Goal: Transaction & Acquisition: Download file/media

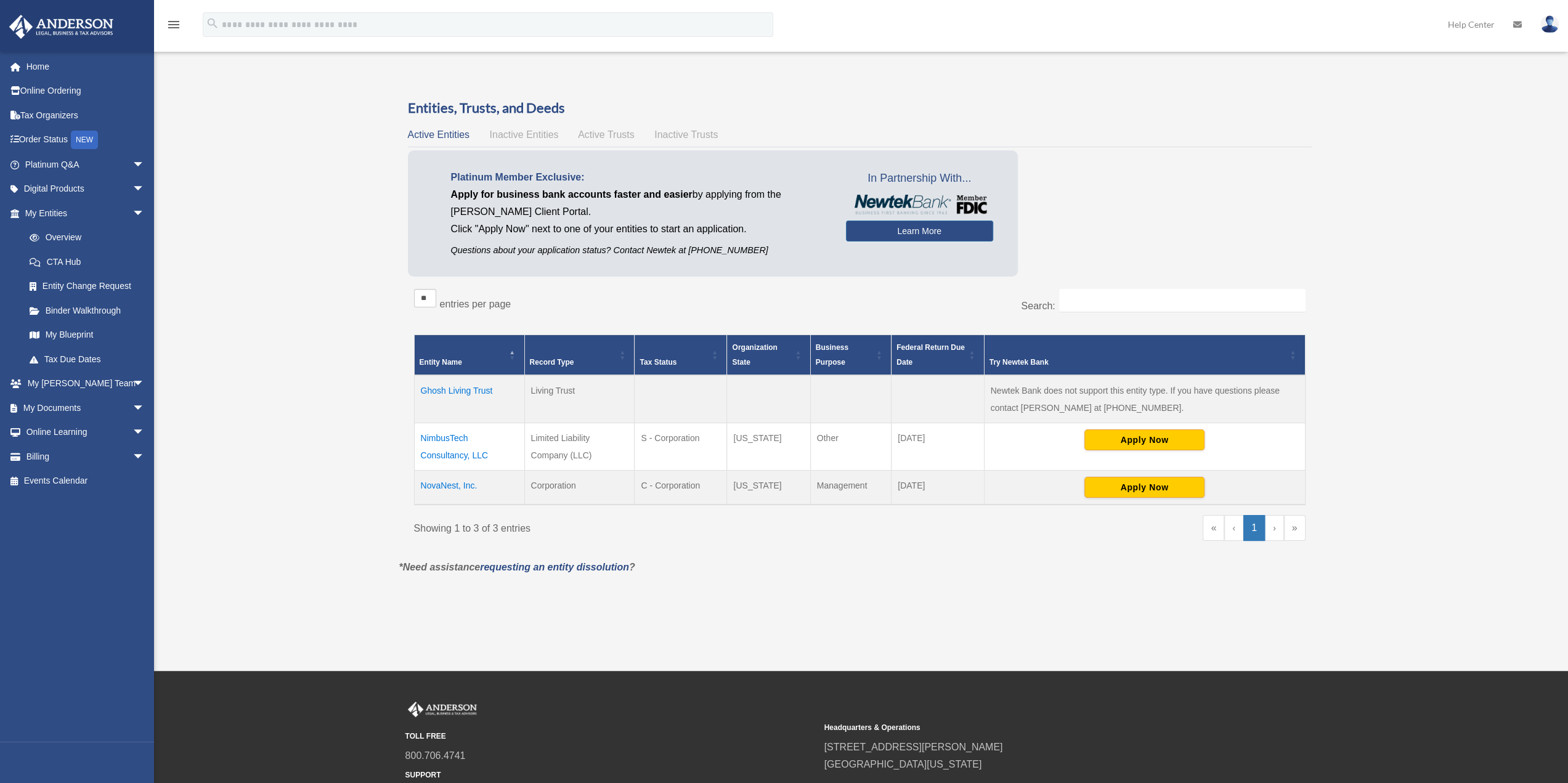
drag, startPoint x: 490, startPoint y: 454, endPoint x: 416, endPoint y: 440, distance: 75.3
click at [416, 440] on td "NimbusTech Consultancy, LLC" at bounding box center [468, 446] width 110 height 48
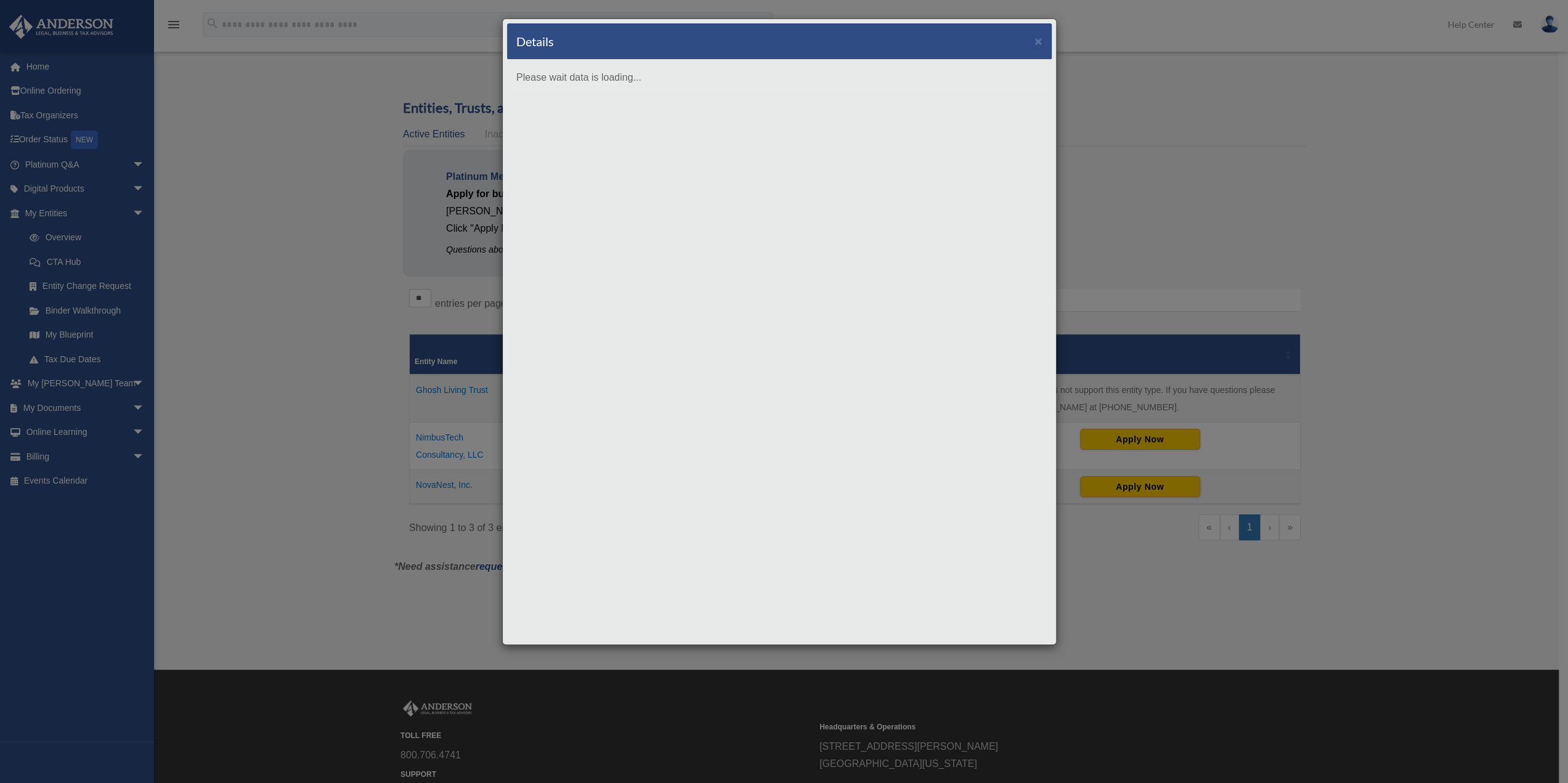
copy td "NimbusTech Consultancy, LLC"
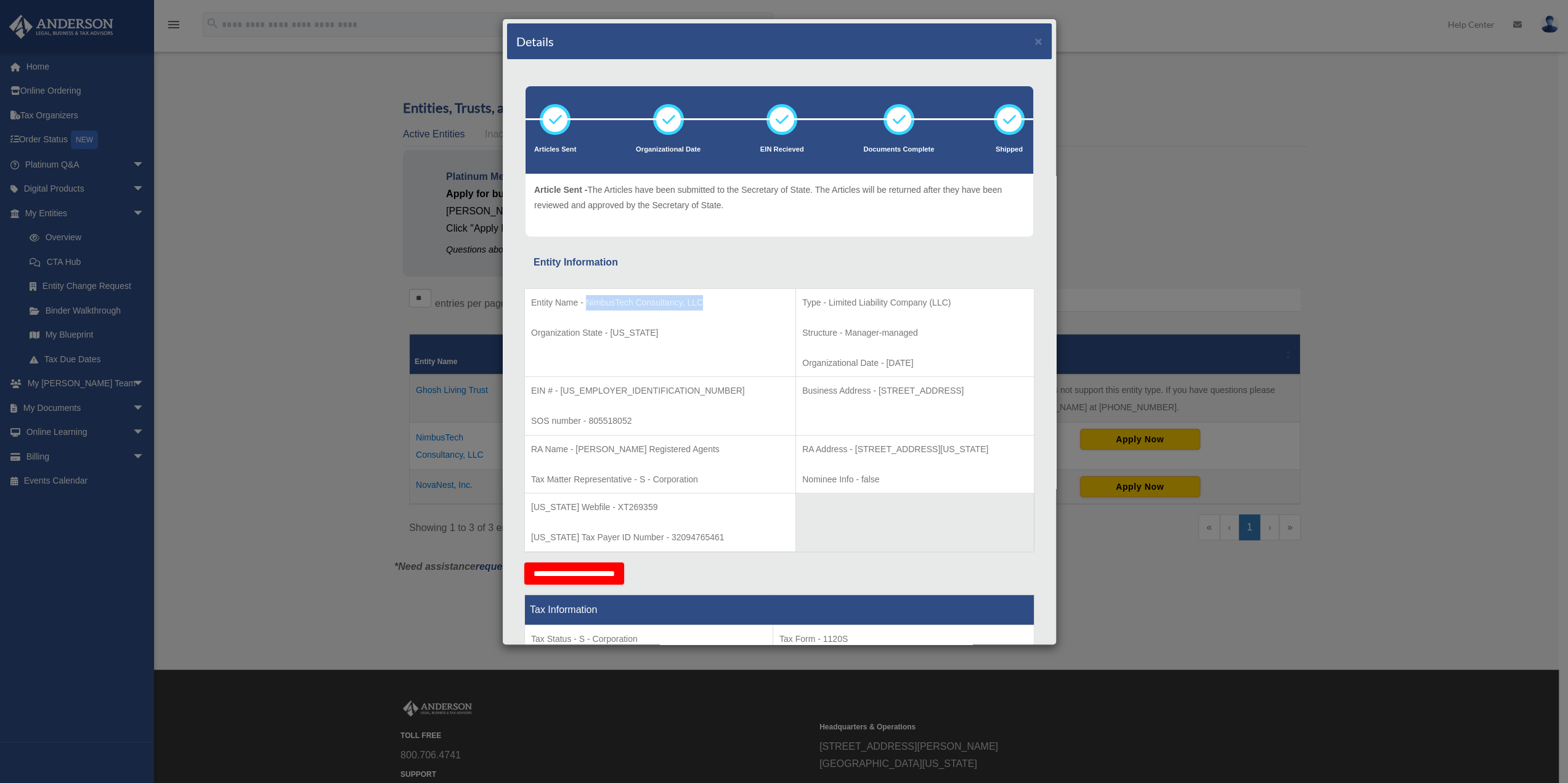
drag, startPoint x: 701, startPoint y: 300, endPoint x: 585, endPoint y: 305, distance: 116.1
click at [585, 305] on p "Entity Name - NimbusTech Consultancy, LLC" at bounding box center [660, 302] width 258 height 15
copy p "NimbusTech Consultancy, LLC"
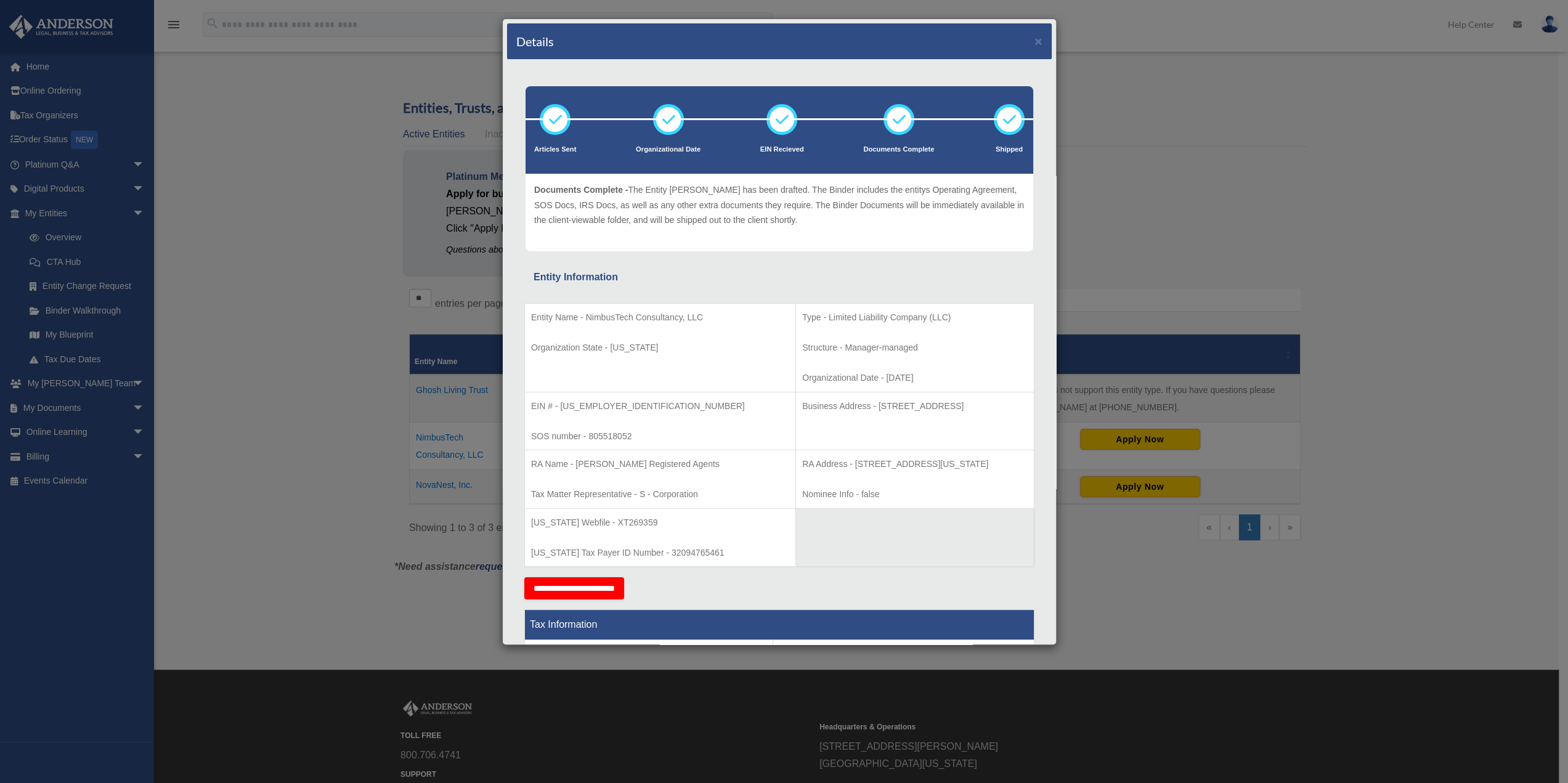
click at [1034, 36] on button "×" at bounding box center [1038, 41] width 8 height 13
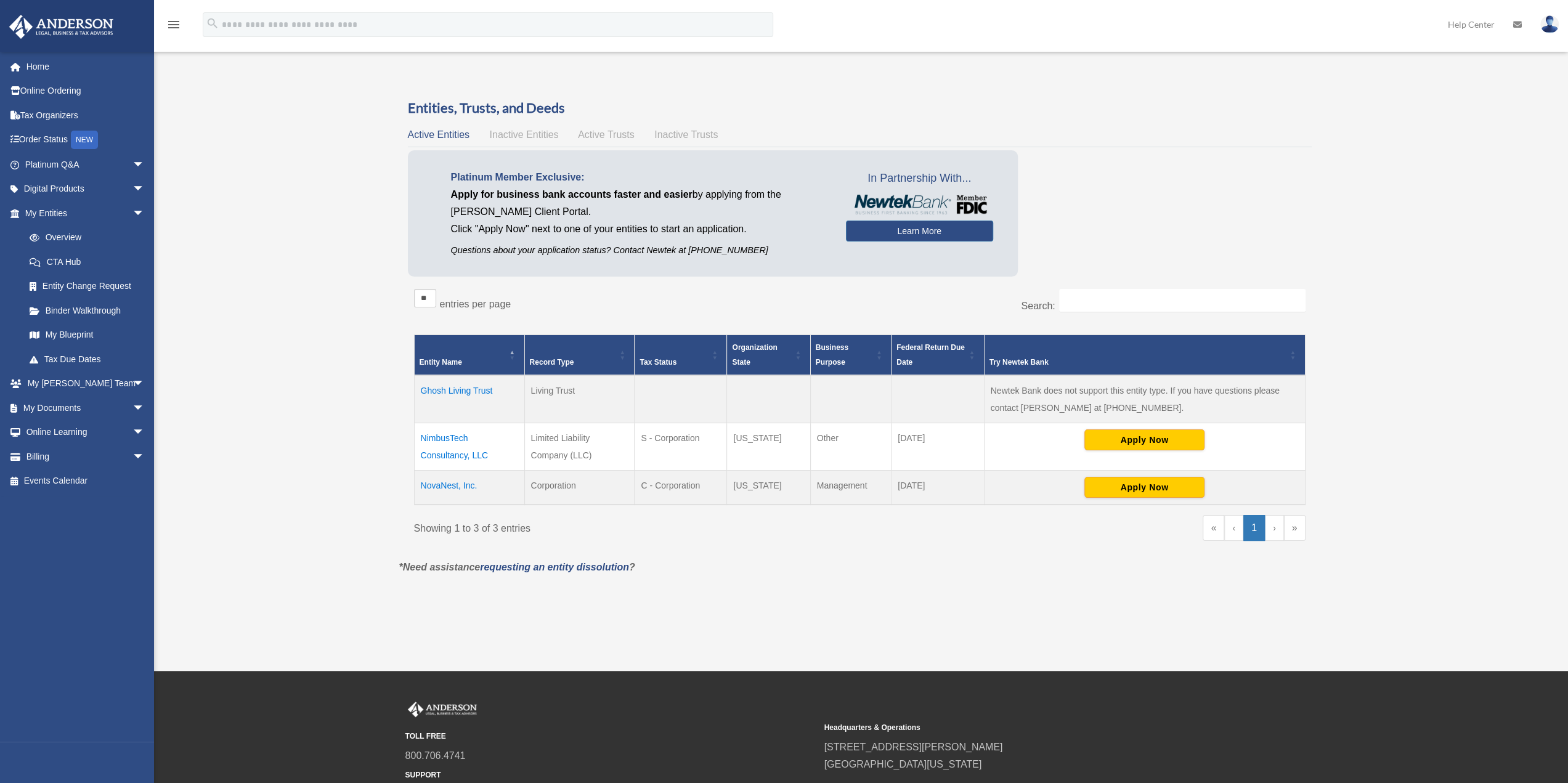
click at [1372, 204] on div "Overview angana.r.ch@gmail.com Sign Out angana.r.ch@gmail.com Home Online Order…" at bounding box center [784, 335] width 1568 height 545
click at [1337, 190] on div "Overview angana.r.ch@gmail.com Sign Out angana.r.ch@gmail.com Home Online Order…" at bounding box center [784, 335] width 1568 height 545
click at [278, 345] on div "Overview angana.r.ch@gmail.com Sign Out angana.r.ch@gmail.com Home Online Order…" at bounding box center [784, 335] width 1568 height 545
click at [200, 293] on div "Overview angana.r.ch@gmail.com Sign Out angana.r.ch@gmail.com Home Online Order…" at bounding box center [784, 335] width 1568 height 545
click at [78, 355] on link "Tax Due Dates" at bounding box center [90, 359] width 146 height 25
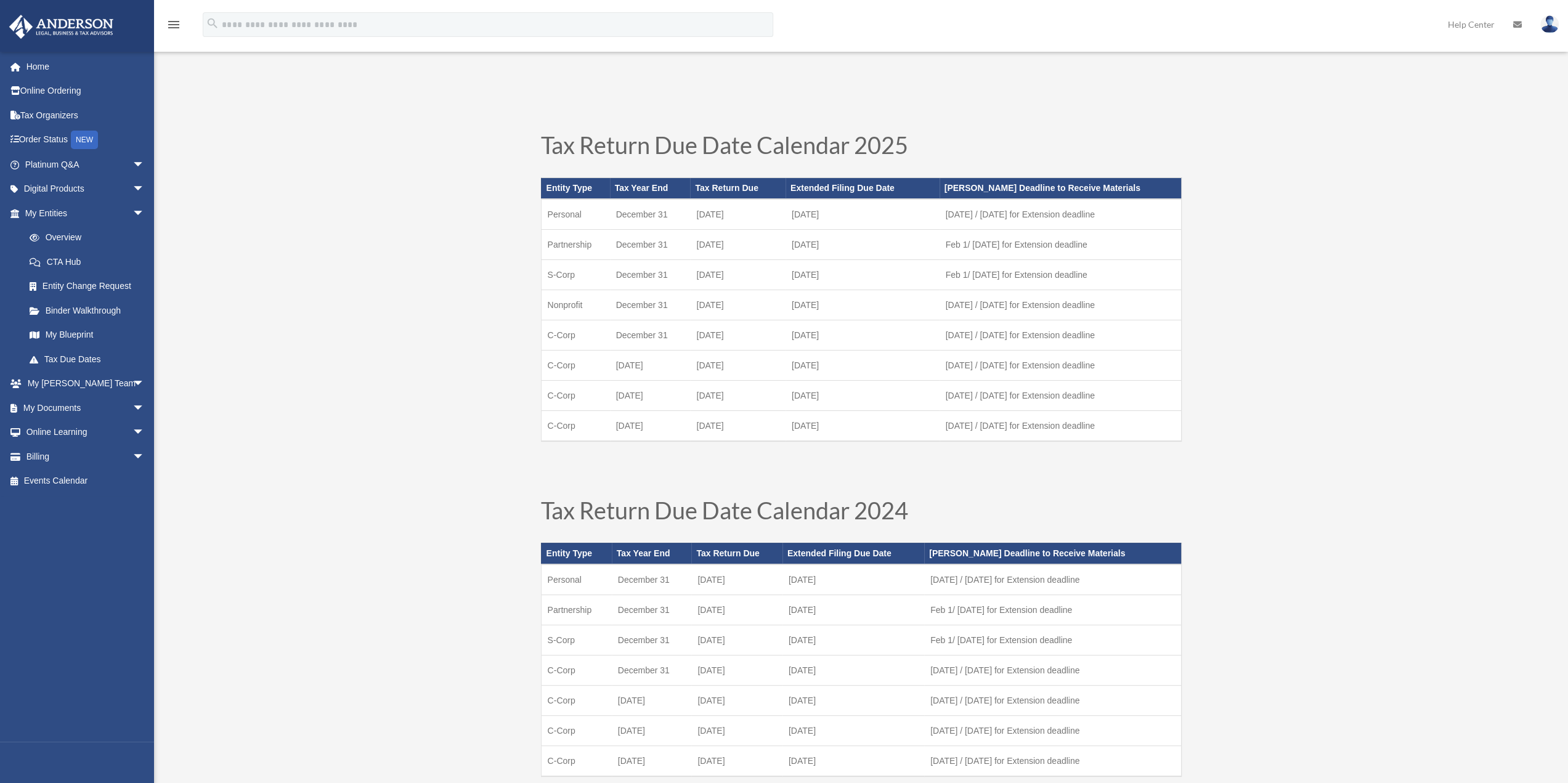
click at [81, 410] on link "My Documents arrow_drop_down" at bounding box center [86, 408] width 155 height 25
click at [133, 407] on span "arrow_drop_down" at bounding box center [145, 408] width 25 height 26
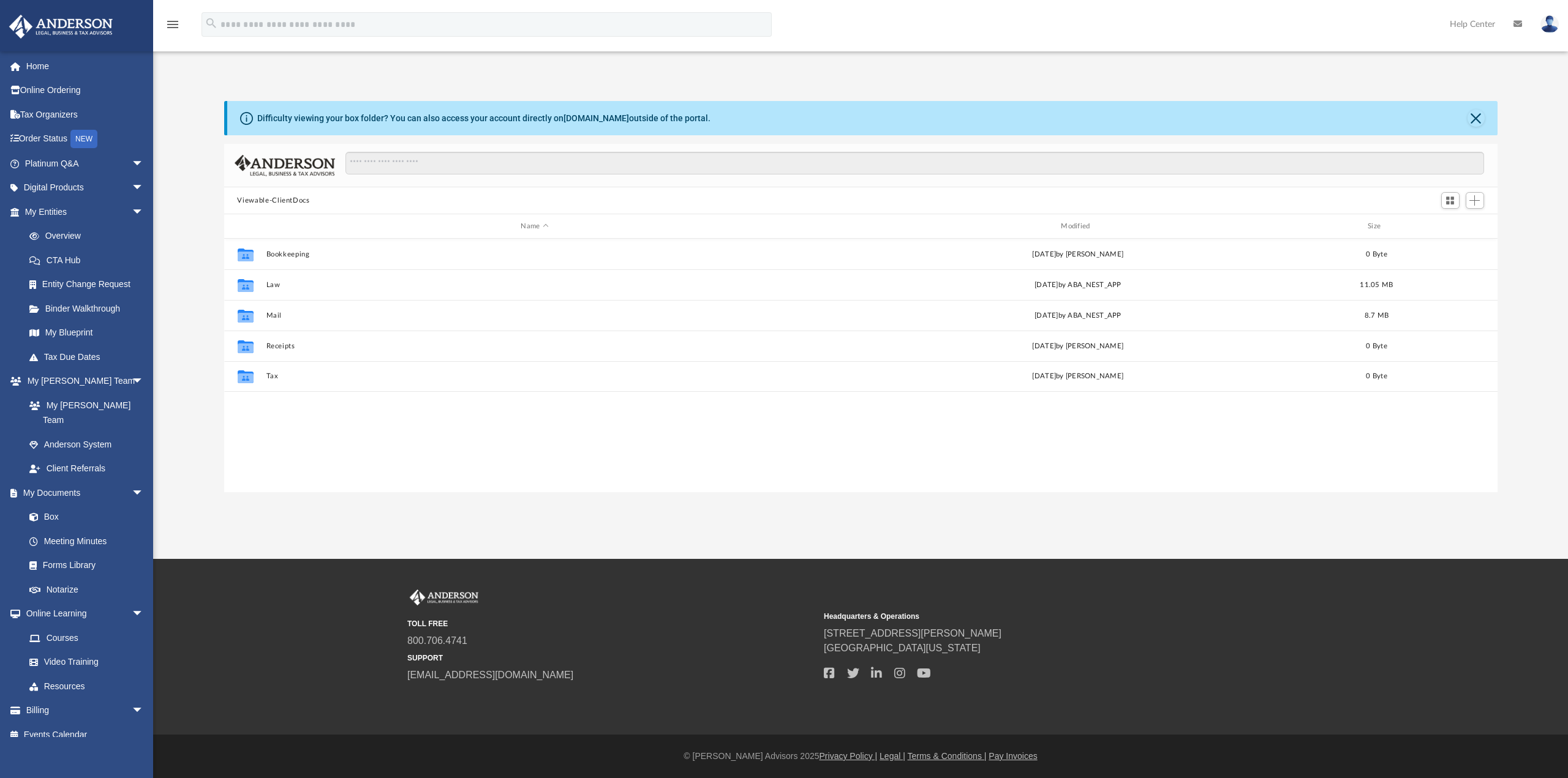
scroll to position [269, 1263]
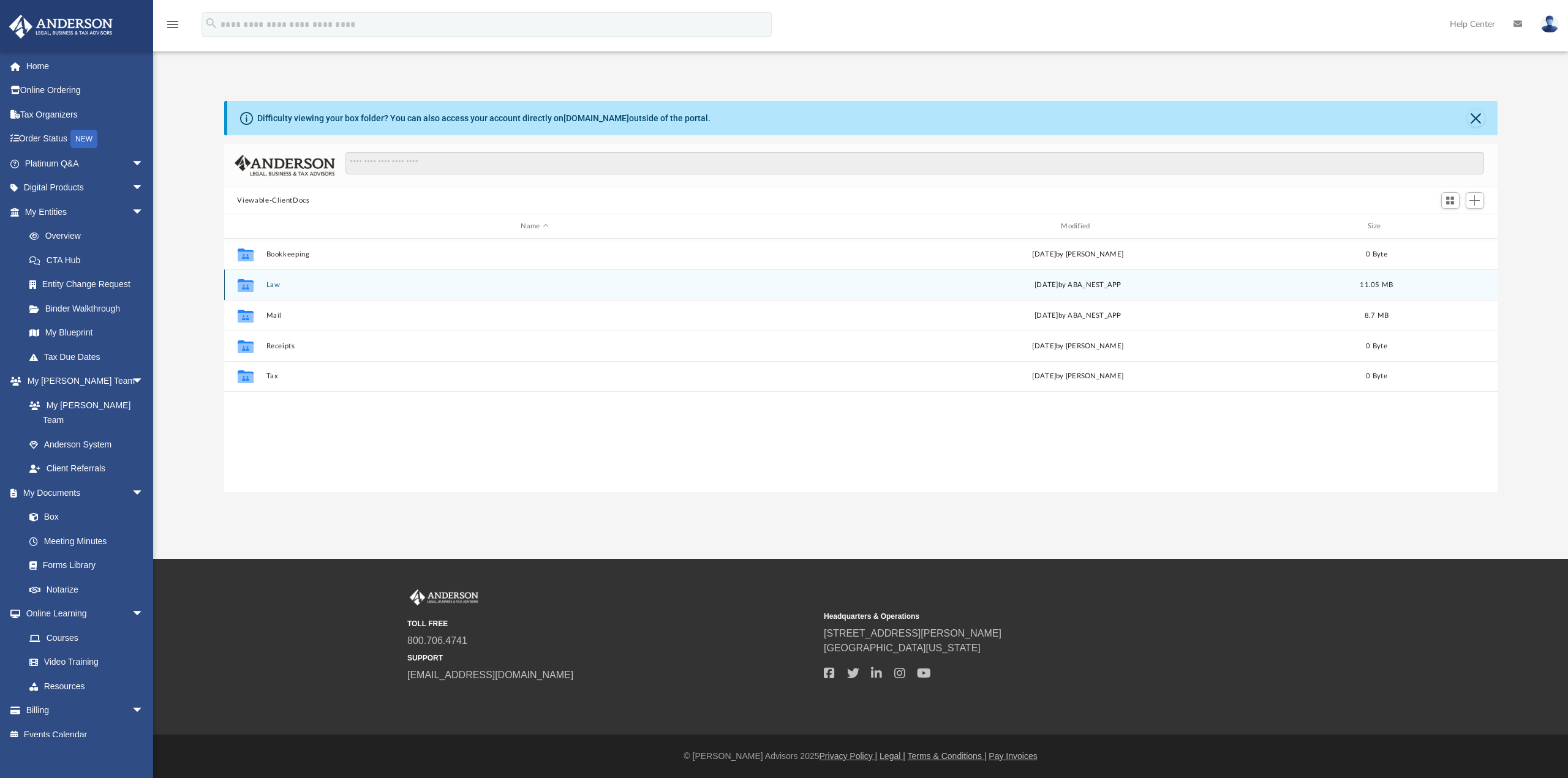
click at [246, 287] on icon "grid" at bounding box center [245, 285] width 16 height 13
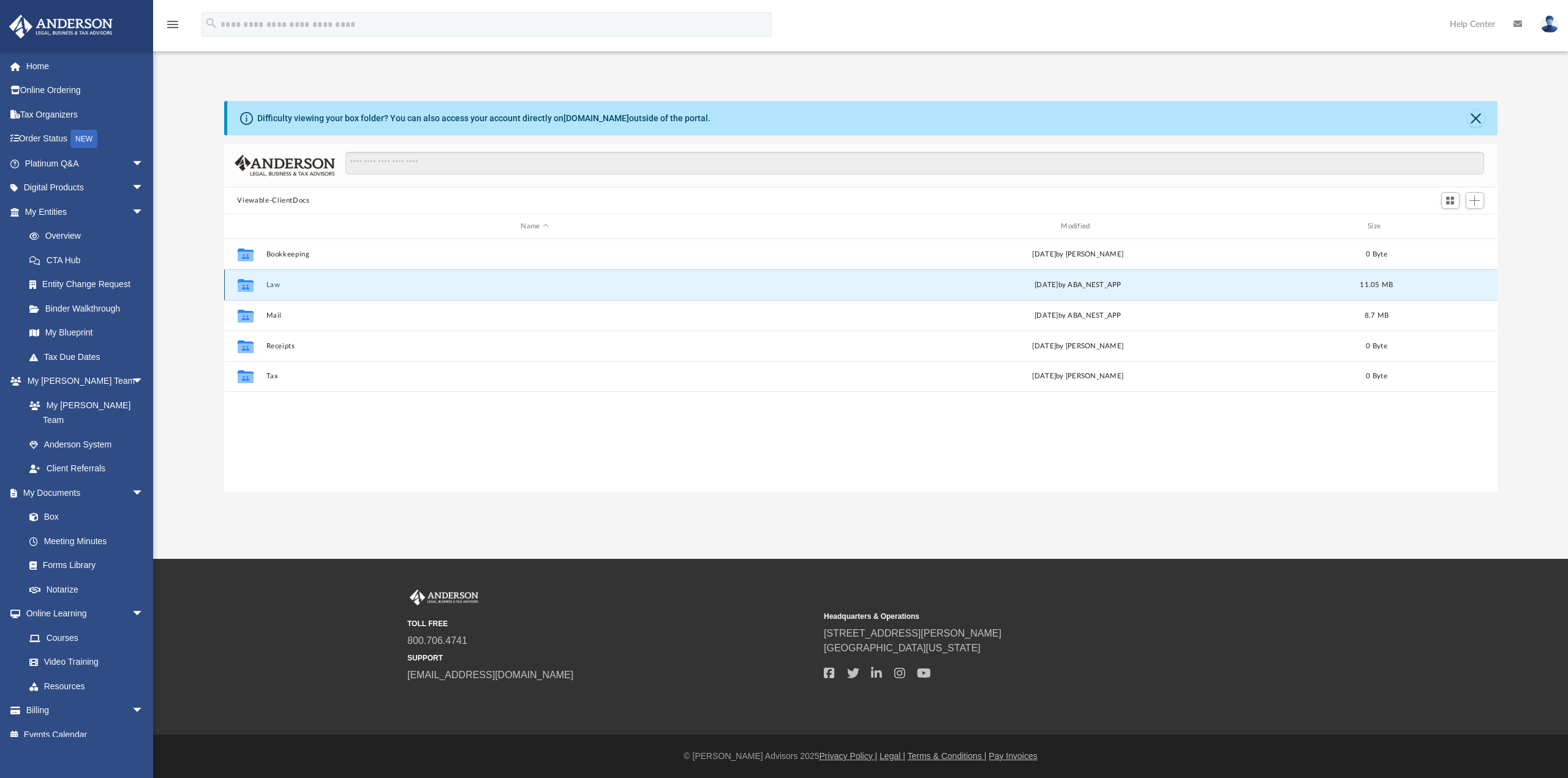
click at [242, 285] on icon "grid" at bounding box center [245, 285] width 16 height 13
click at [278, 284] on button "Law" at bounding box center [535, 285] width 538 height 8
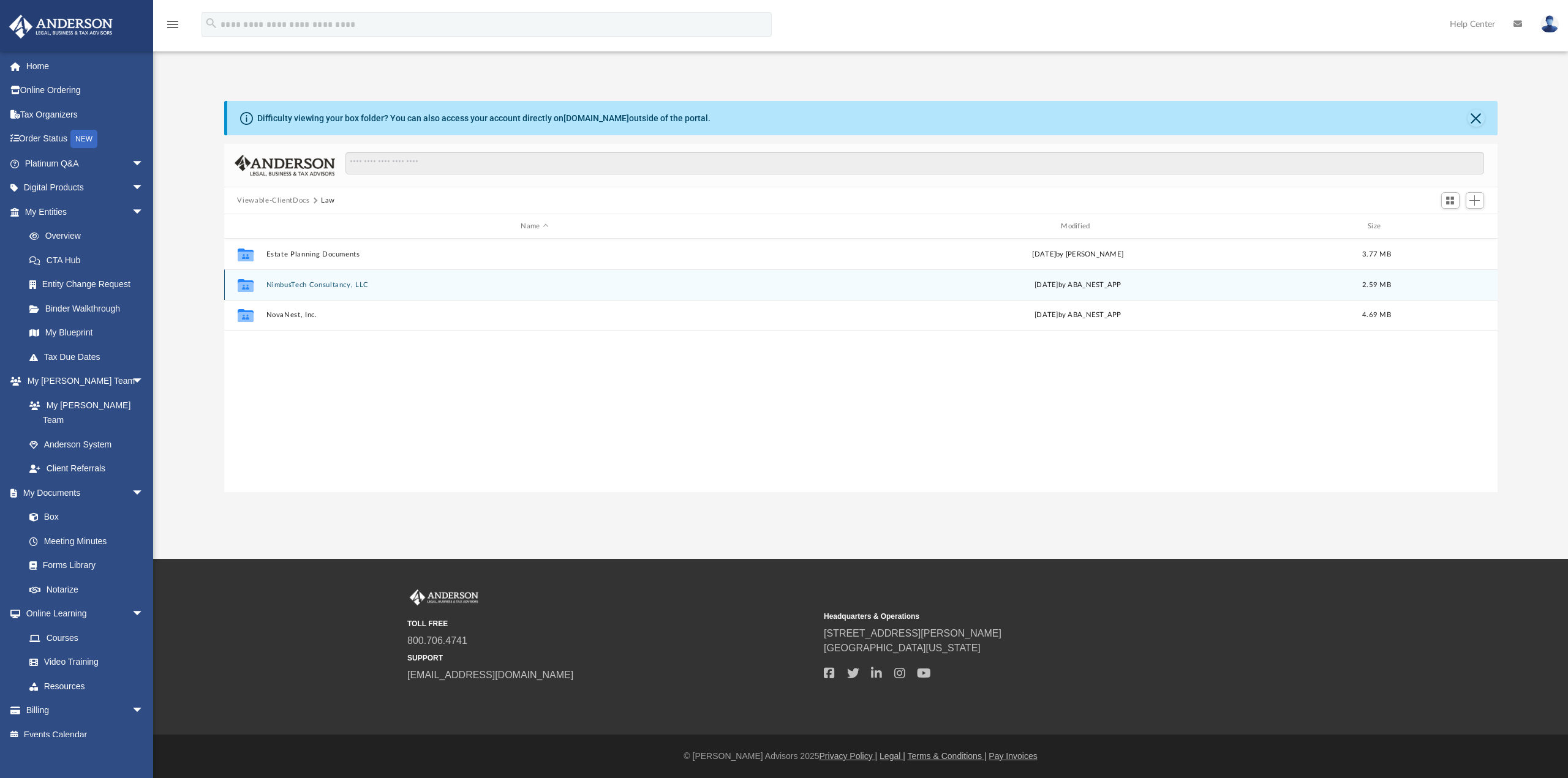
click at [304, 283] on button "NimbusTech Consultancy, LLC" at bounding box center [535, 285] width 538 height 8
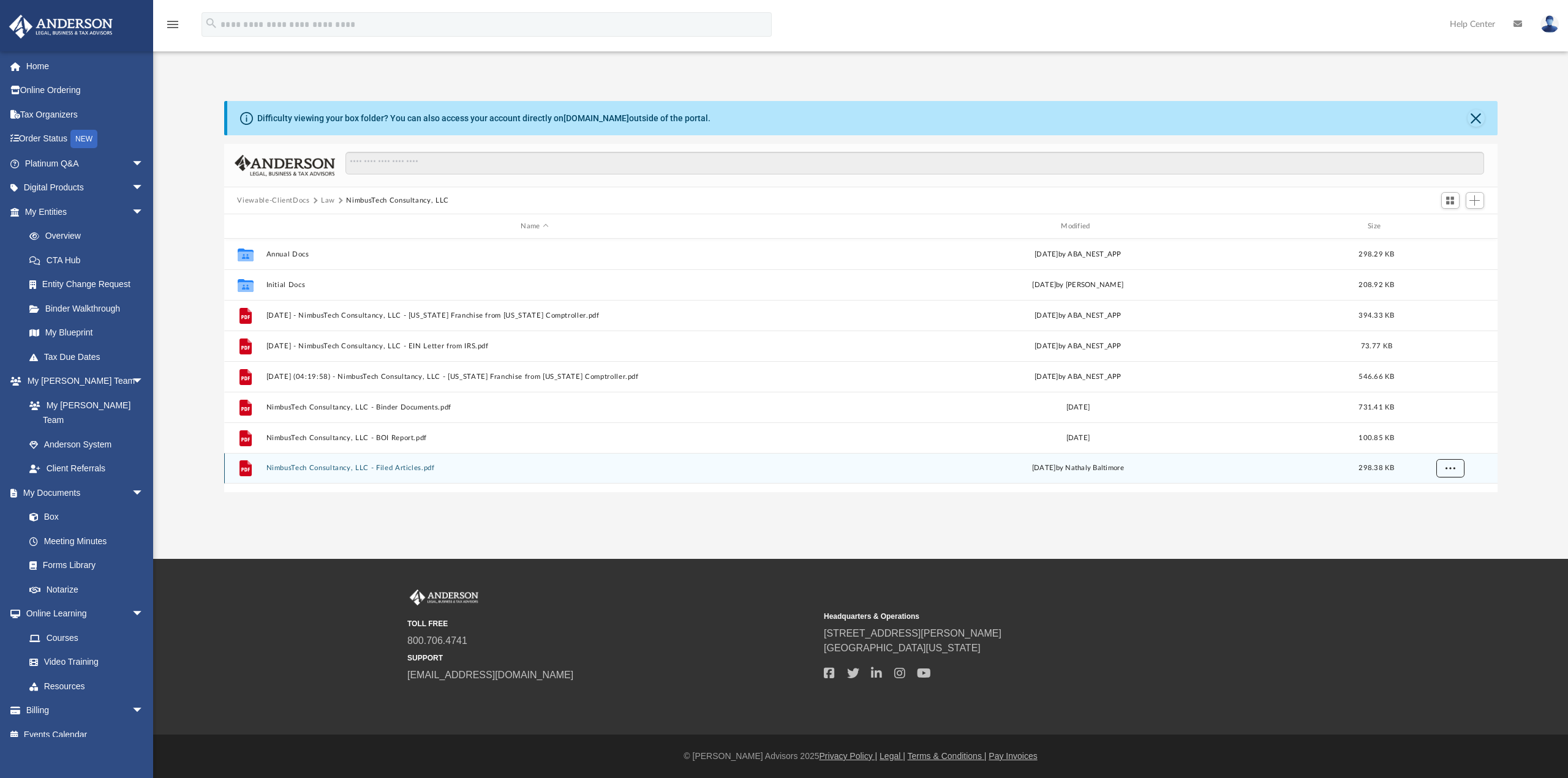
click at [1448, 465] on span "More options" at bounding box center [1449, 468] width 10 height 7
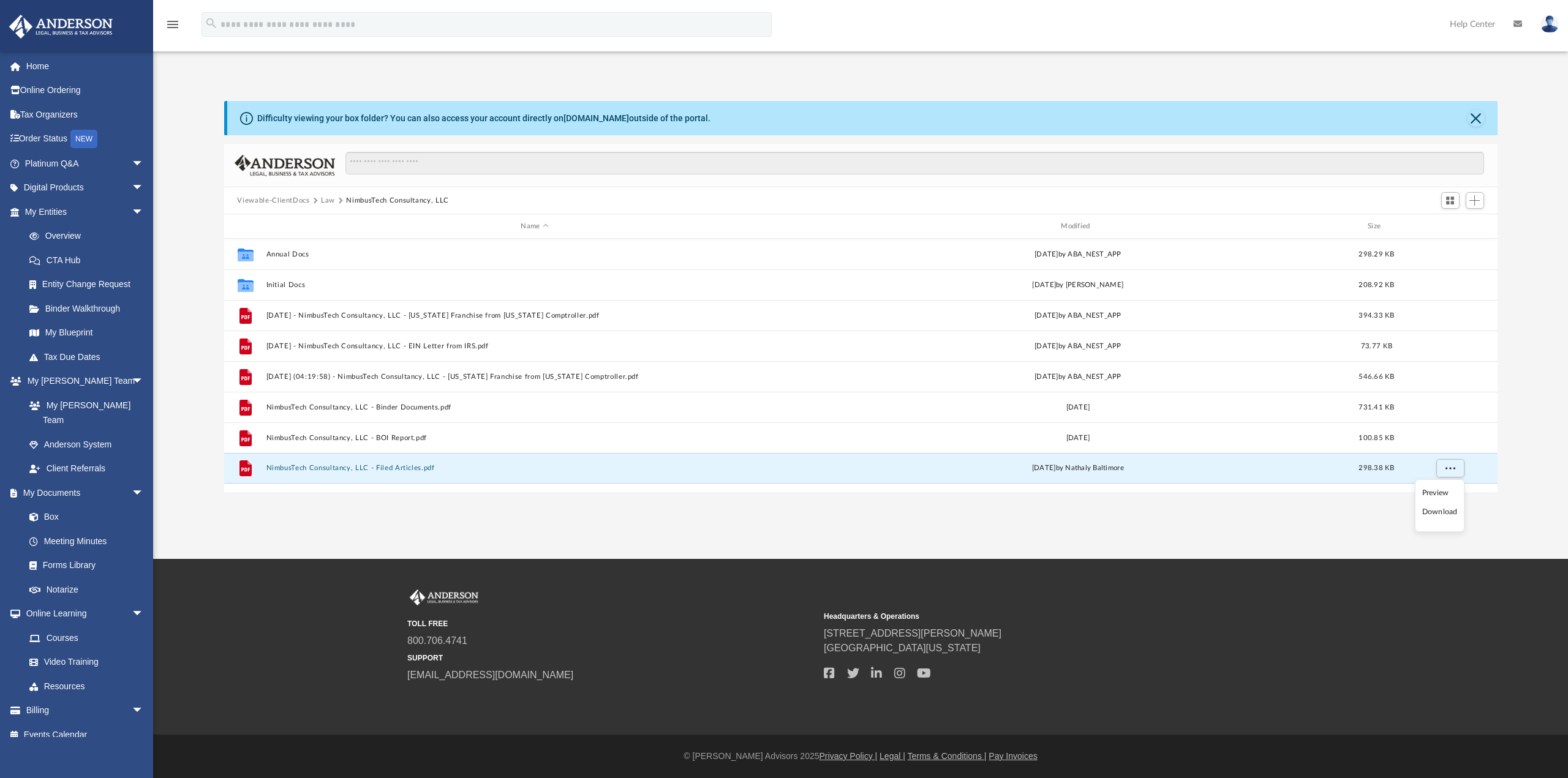
click at [1449, 510] on li "Download" at bounding box center [1440, 512] width 35 height 13
